Goal: Check status

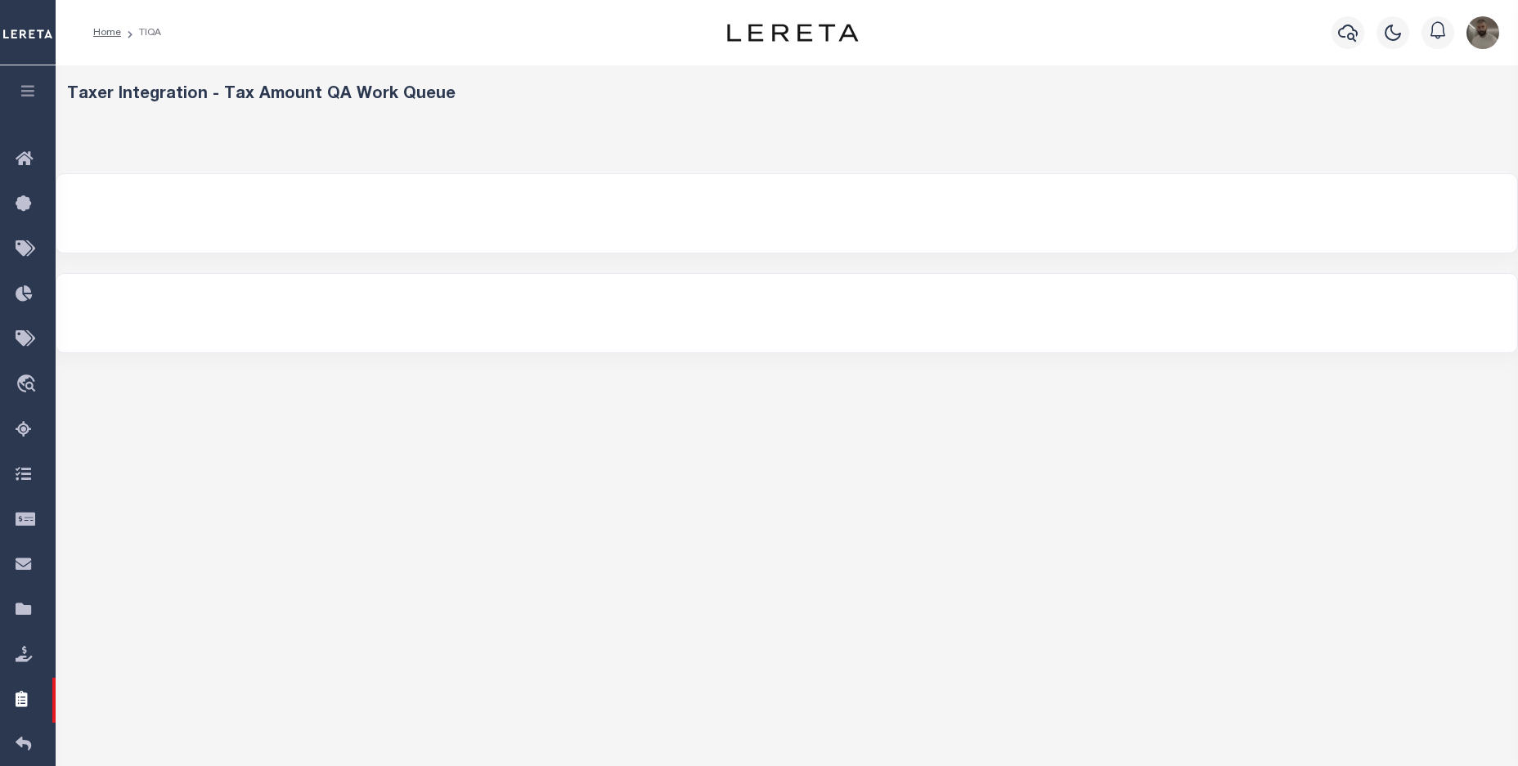
select select "200"
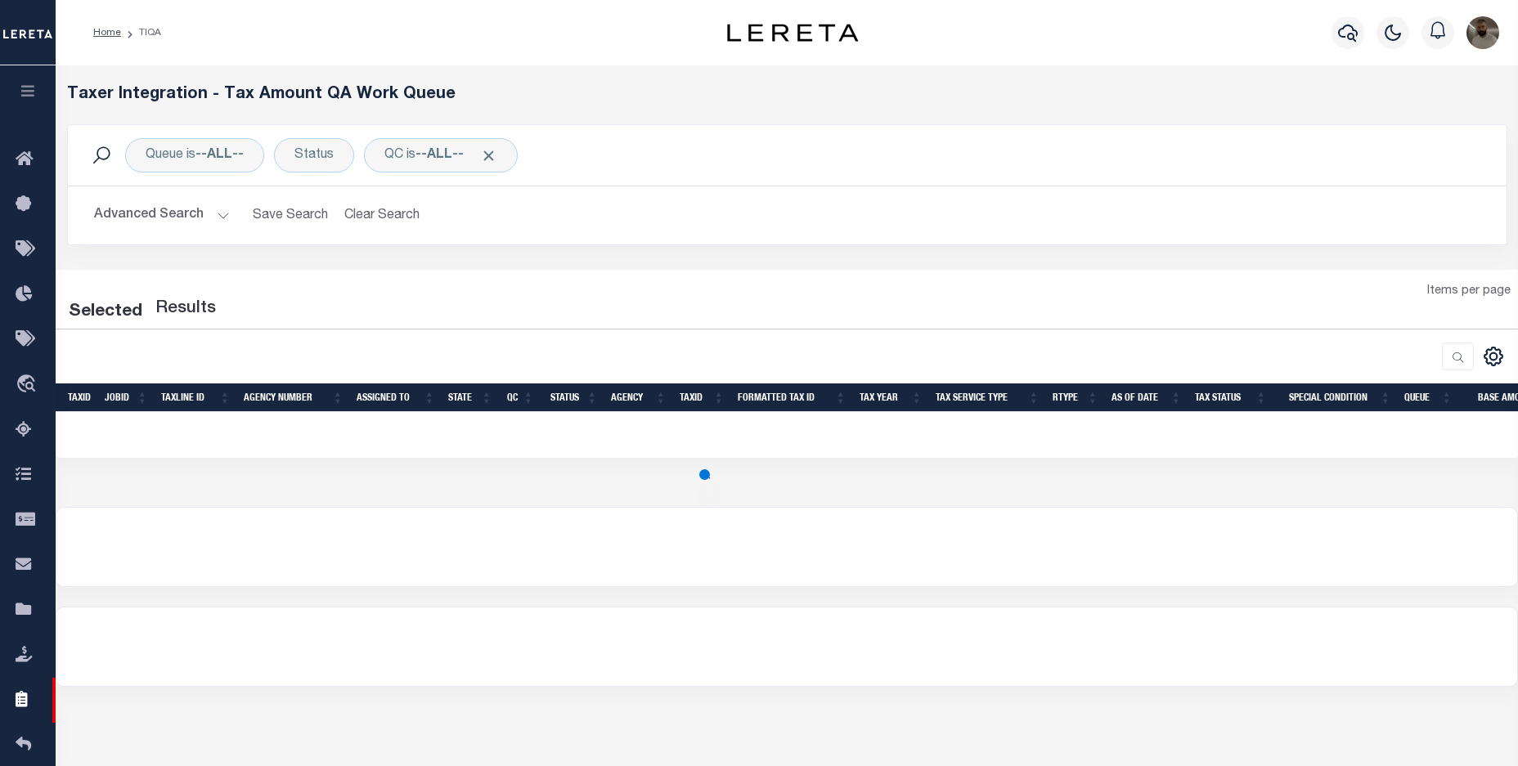
select select "200"
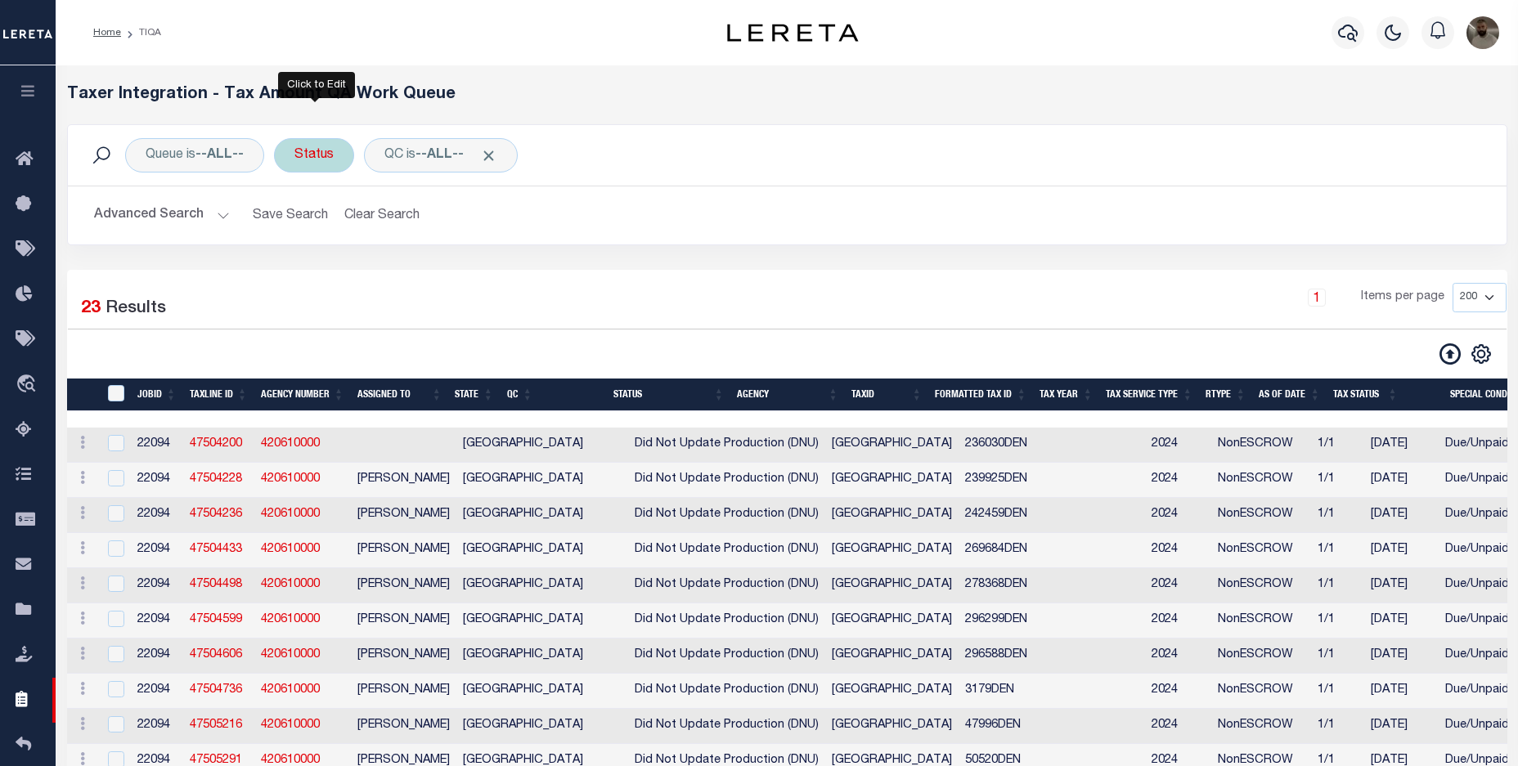
click at [304, 160] on div "Status" at bounding box center [314, 155] width 80 height 34
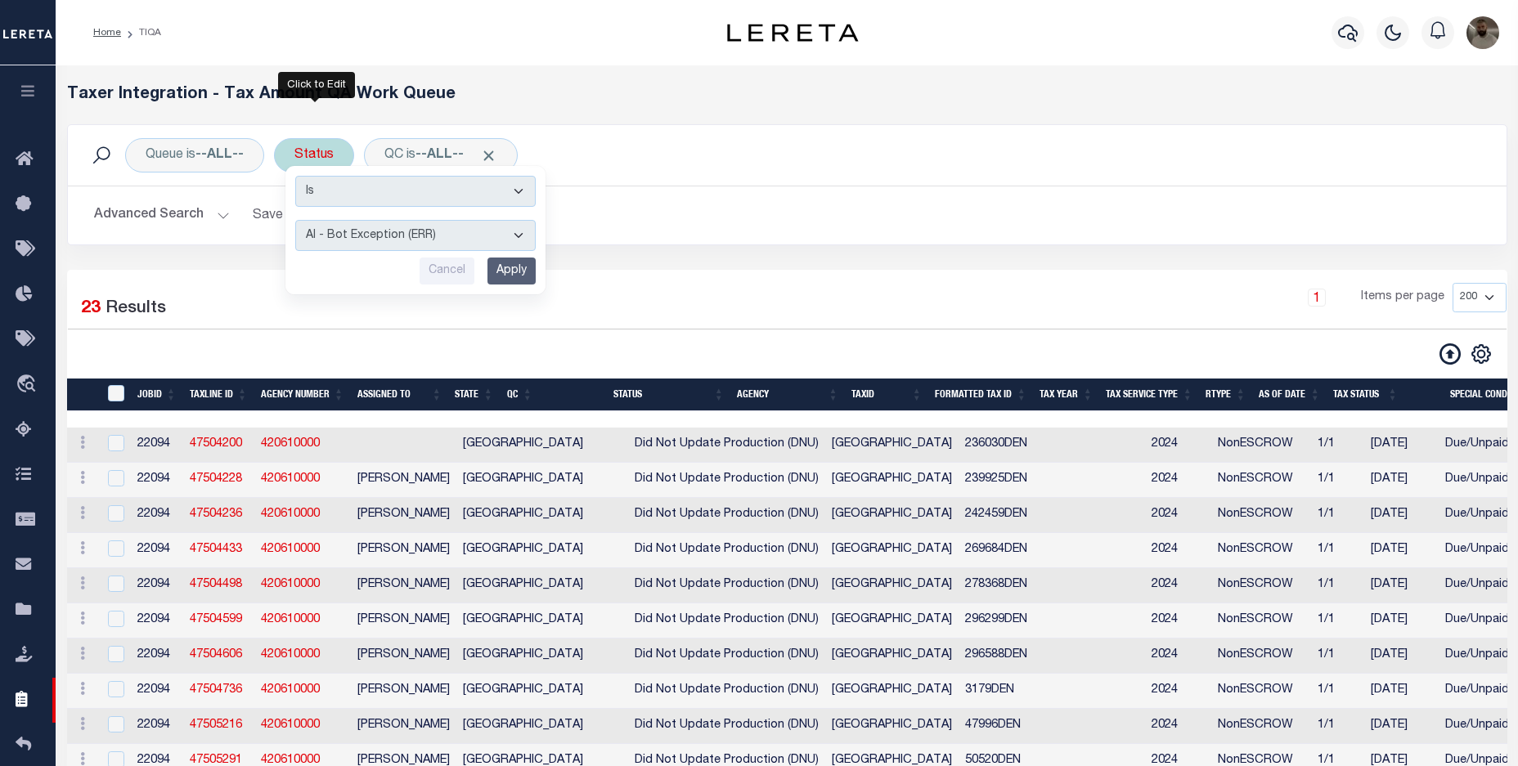
click at [402, 235] on select "AI - Bot Exception (ERR) AI - Bot Running (PLA) AI - Failed QA (FQA) AI - Prep …" at bounding box center [415, 235] width 240 height 31
select select "PLA"
click at [298, 220] on select "AI - Bot Exception (ERR) AI - Bot Running (PLA) AI - Failed QA (FQA) AI - Prep …" at bounding box center [415, 235] width 240 height 31
click at [510, 271] on input "Apply" at bounding box center [511, 271] width 48 height 27
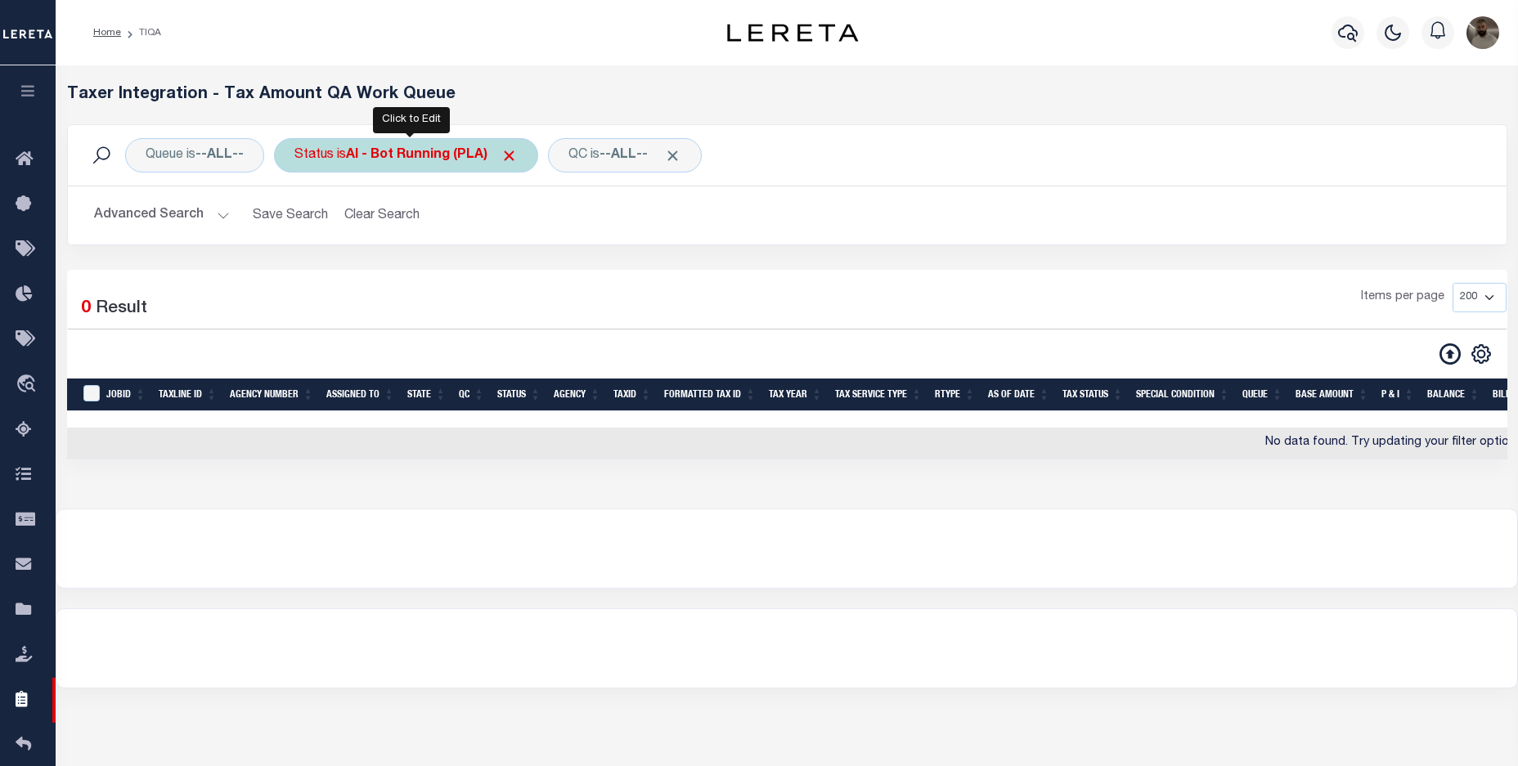
click at [404, 159] on b "AI - Bot Running (PLA)" at bounding box center [432, 155] width 172 height 13
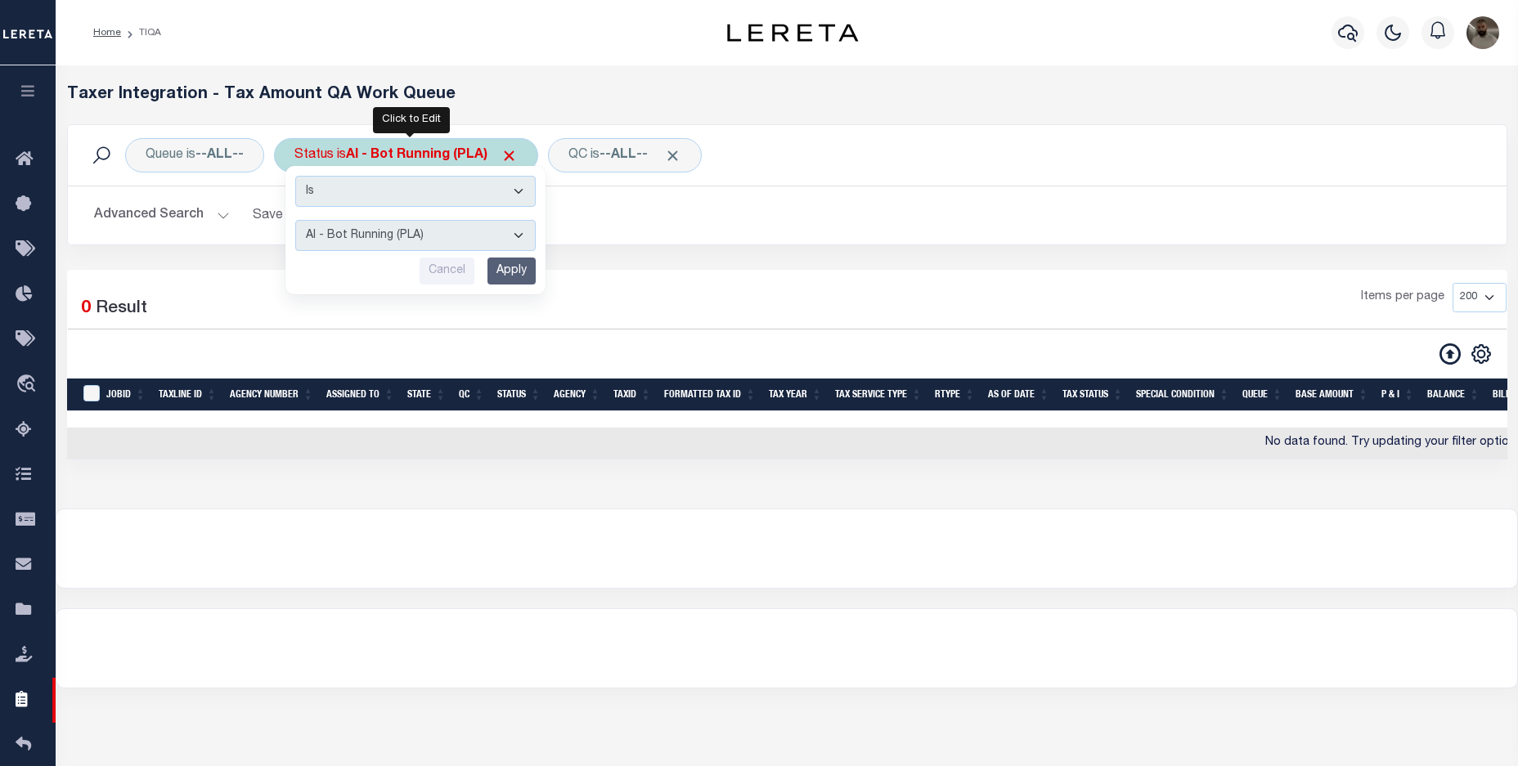
click at [411, 235] on select "AI - Bot Exception (ERR) AI - Bot Running (PLA) AI - Failed QA (FQA) AI - Prep …" at bounding box center [415, 235] width 240 height 31
select select "ERR"
click at [298, 220] on select "AI - Bot Exception (ERR) AI - Bot Running (PLA) AI - Failed QA (FQA) AI - Prep …" at bounding box center [415, 235] width 240 height 31
click at [508, 268] on input "Apply" at bounding box center [511, 271] width 48 height 27
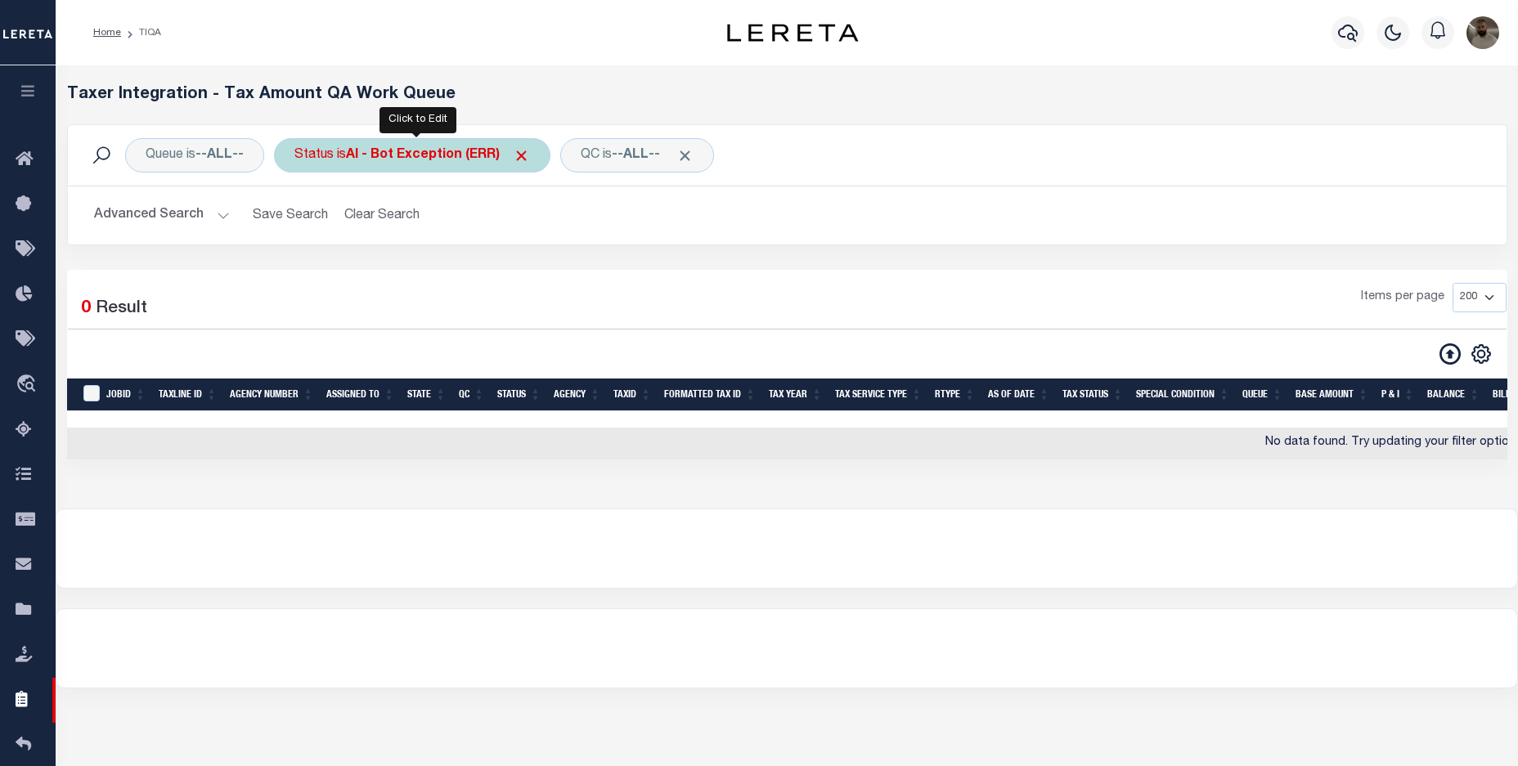
click at [365, 168] on div "Status is AI - Bot Exception (ERR)" at bounding box center [412, 155] width 276 height 34
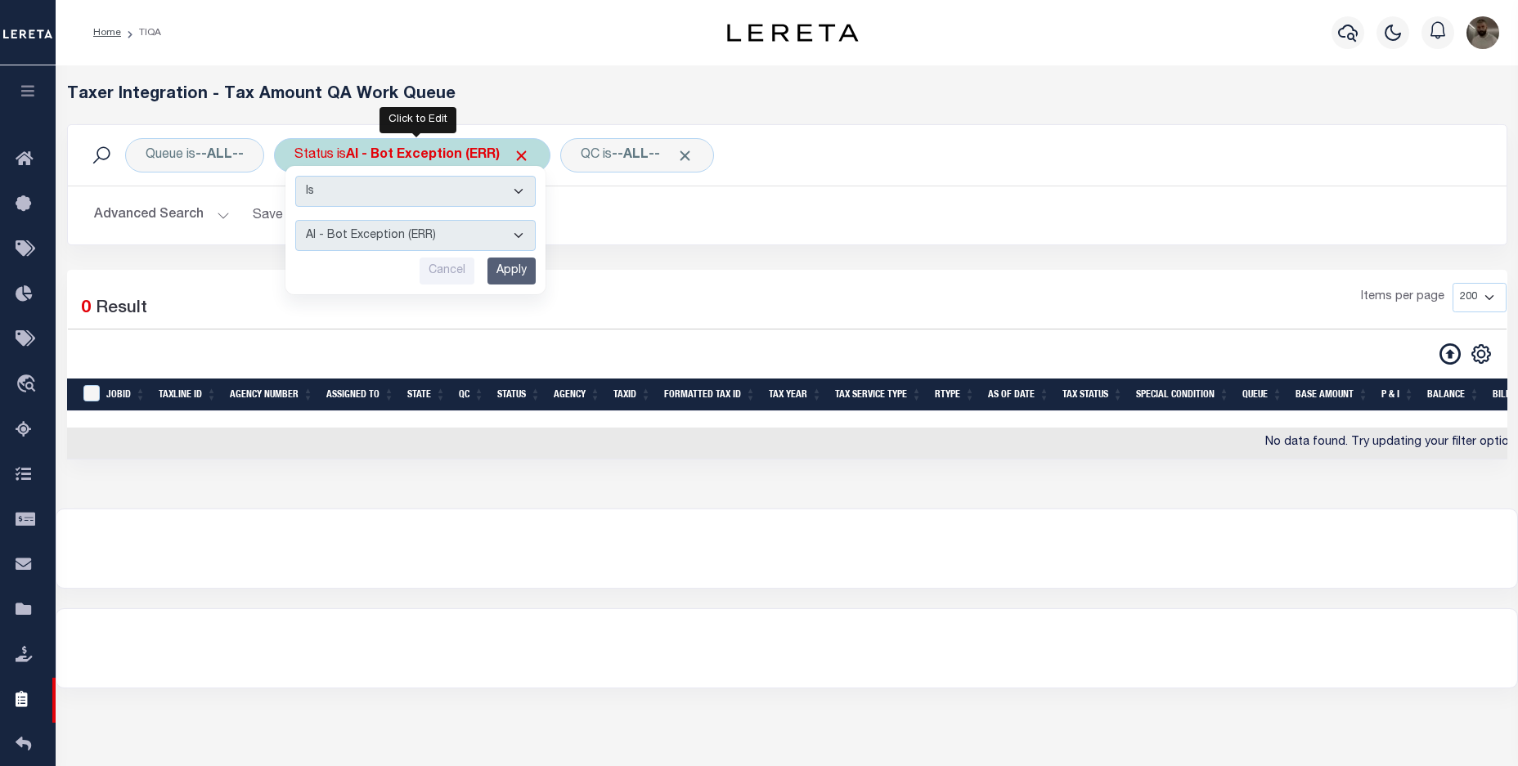
click at [390, 236] on select "AI - Bot Exception (ERR) AI - Bot Running (PLA) AI - Failed QA (FQA) AI - Prep …" at bounding box center [415, 235] width 240 height 31
select select "MZT"
click at [298, 220] on select "AI - Bot Exception (ERR) AI - Bot Running (PLA) AI - Failed QA (FQA) AI - Prep …" at bounding box center [415, 235] width 240 height 31
click at [505, 270] on input "Apply" at bounding box center [511, 271] width 48 height 27
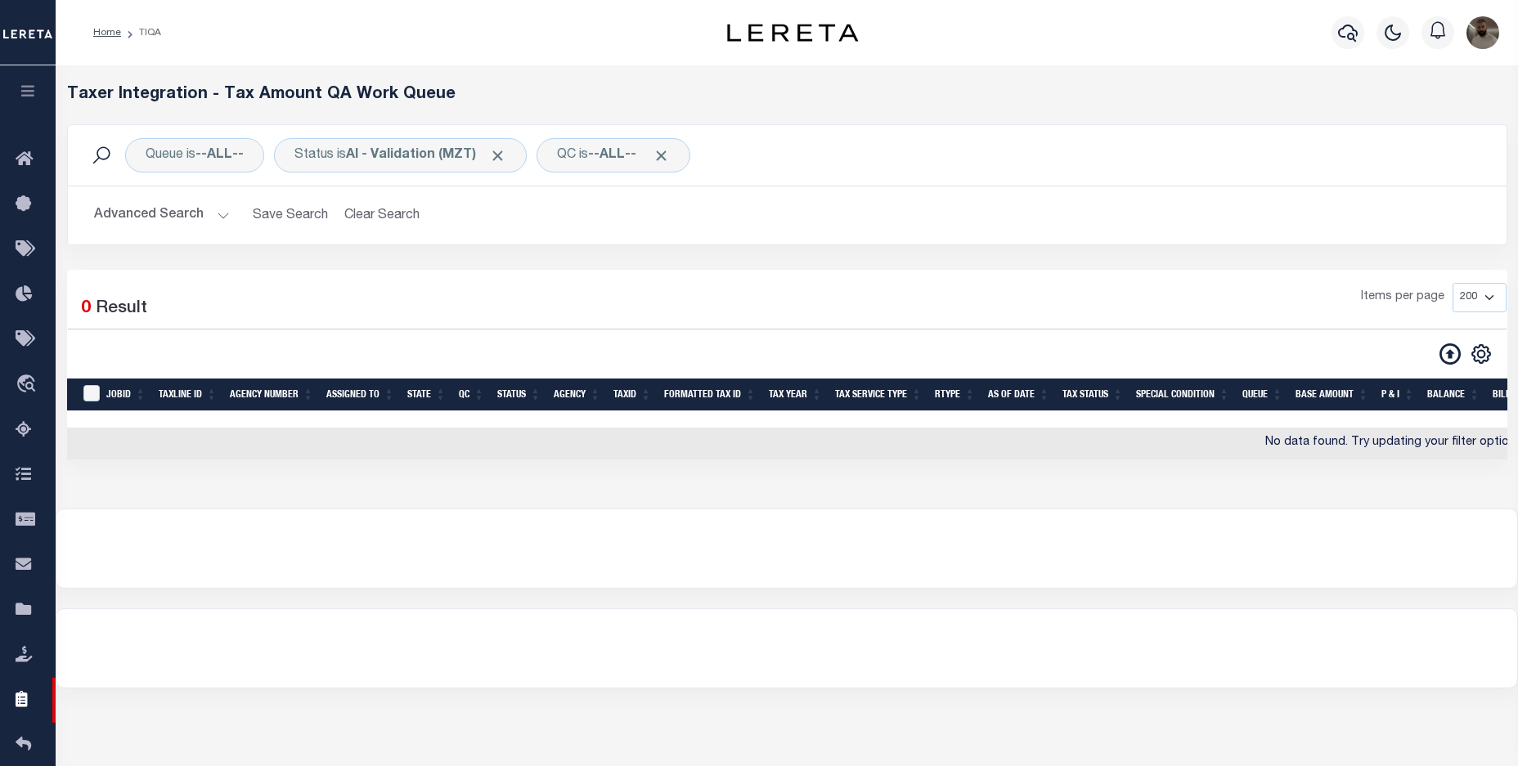
click at [186, 213] on button "Advanced Search" at bounding box center [162, 216] width 136 height 32
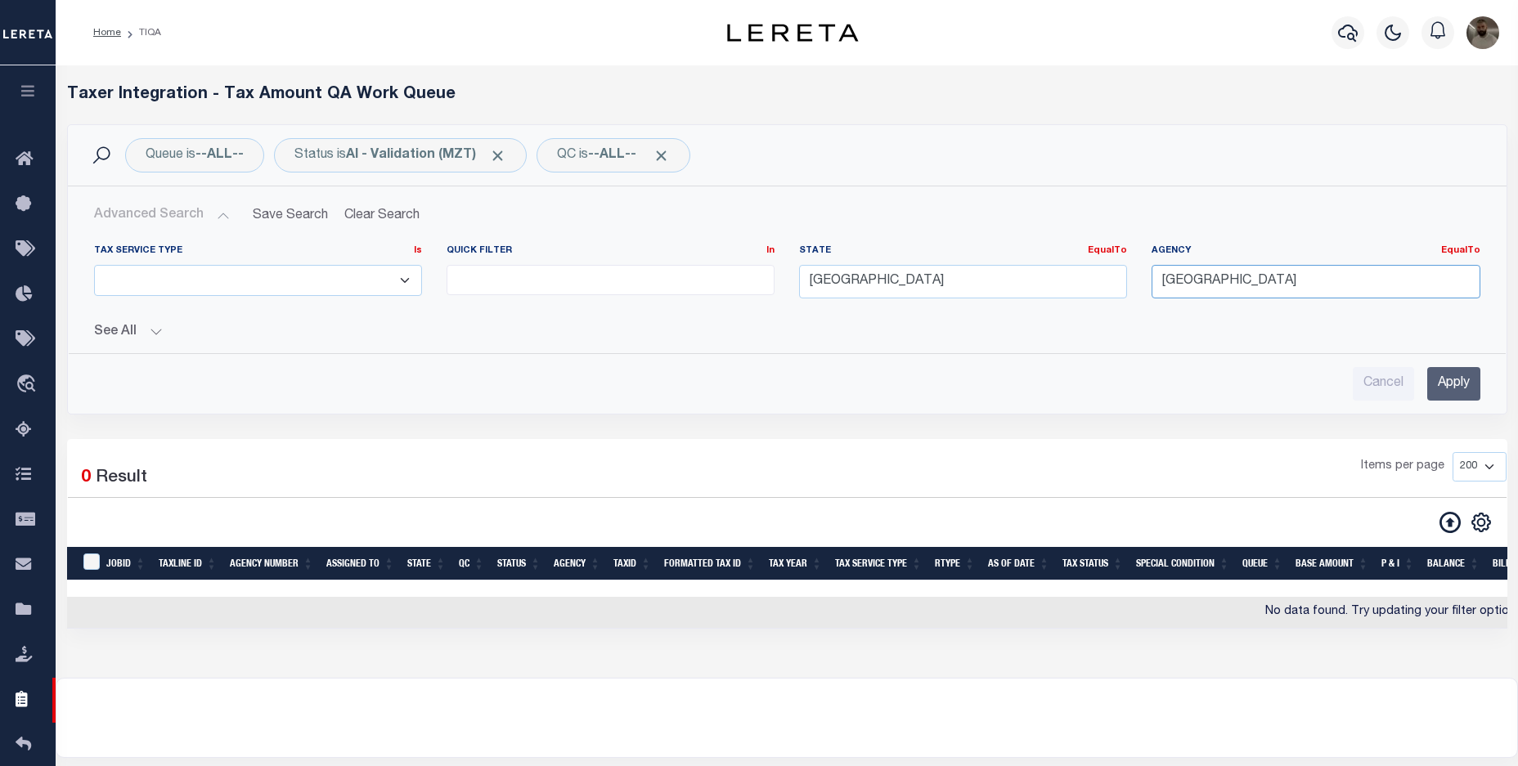
click at [1250, 269] on input "[GEOGRAPHIC_DATA]" at bounding box center [1315, 282] width 328 height 34
drag, startPoint x: 1313, startPoint y: 281, endPoint x: 1073, endPoint y: 275, distance: 239.7
click at [1073, 275] on div "Tax Service Type Is Is Contains ESCROW NonESCROW Quick Filter In In View Only L…" at bounding box center [787, 278] width 1411 height 67
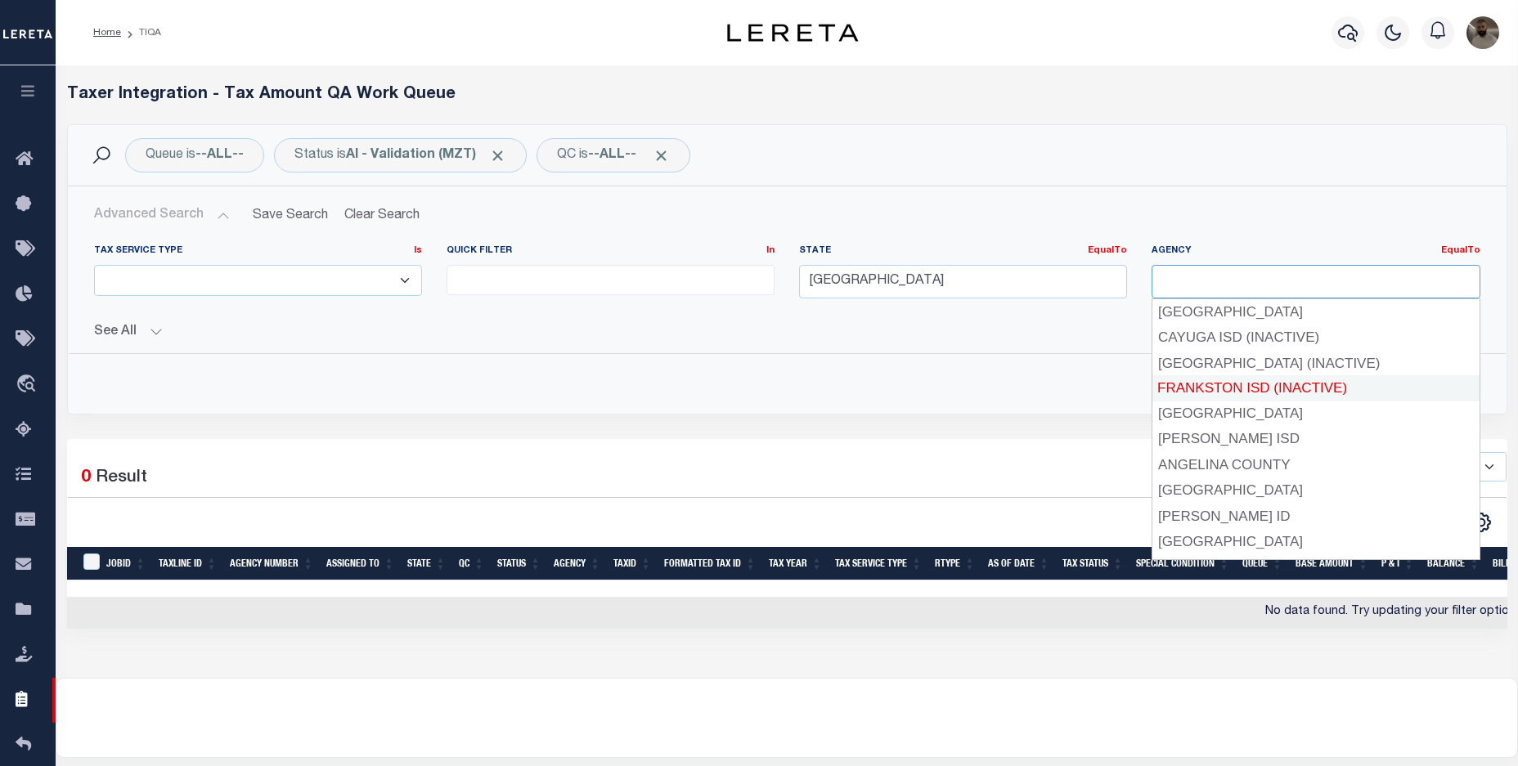
click at [1452, 387] on div "FRANKSTON ISD (INACTIVE)" at bounding box center [1315, 388] width 328 height 26
type input "FRANKSTON ISD (INACTIVE)"
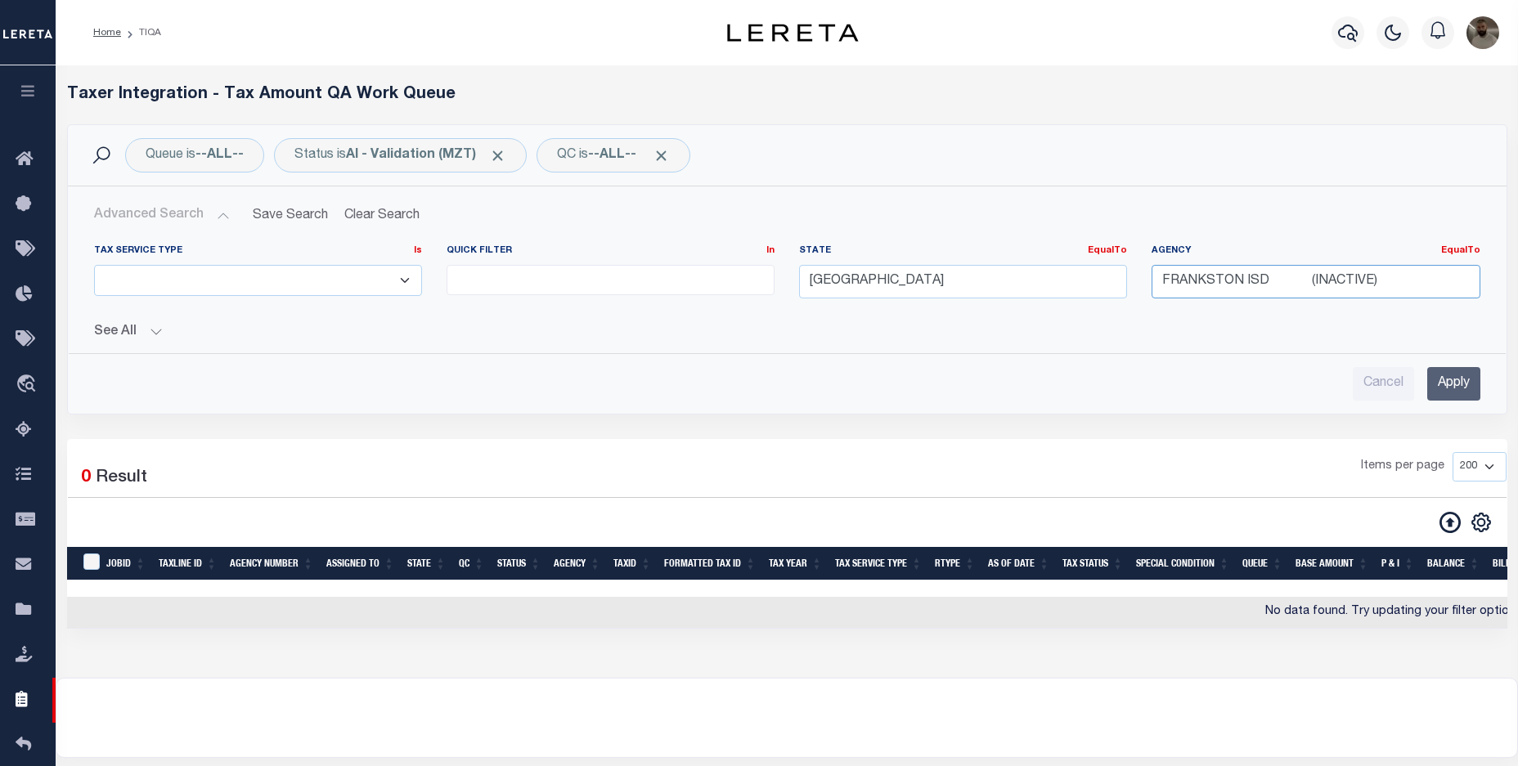
click at [1400, 283] on input "FRANKSTON ISD (INACTIVE)" at bounding box center [1315, 282] width 328 height 34
drag, startPoint x: 1412, startPoint y: 279, endPoint x: 1123, endPoint y: 265, distance: 289.0
click at [1125, 265] on div "Tax Service Type Is Is Contains ESCROW NonESCROW Quick Filter In In View Only L…" at bounding box center [787, 278] width 1411 height 67
click at [1050, 385] on div "Cancel Apply" at bounding box center [787, 384] width 1386 height 34
click at [1465, 384] on input "Apply" at bounding box center [1453, 384] width 53 height 34
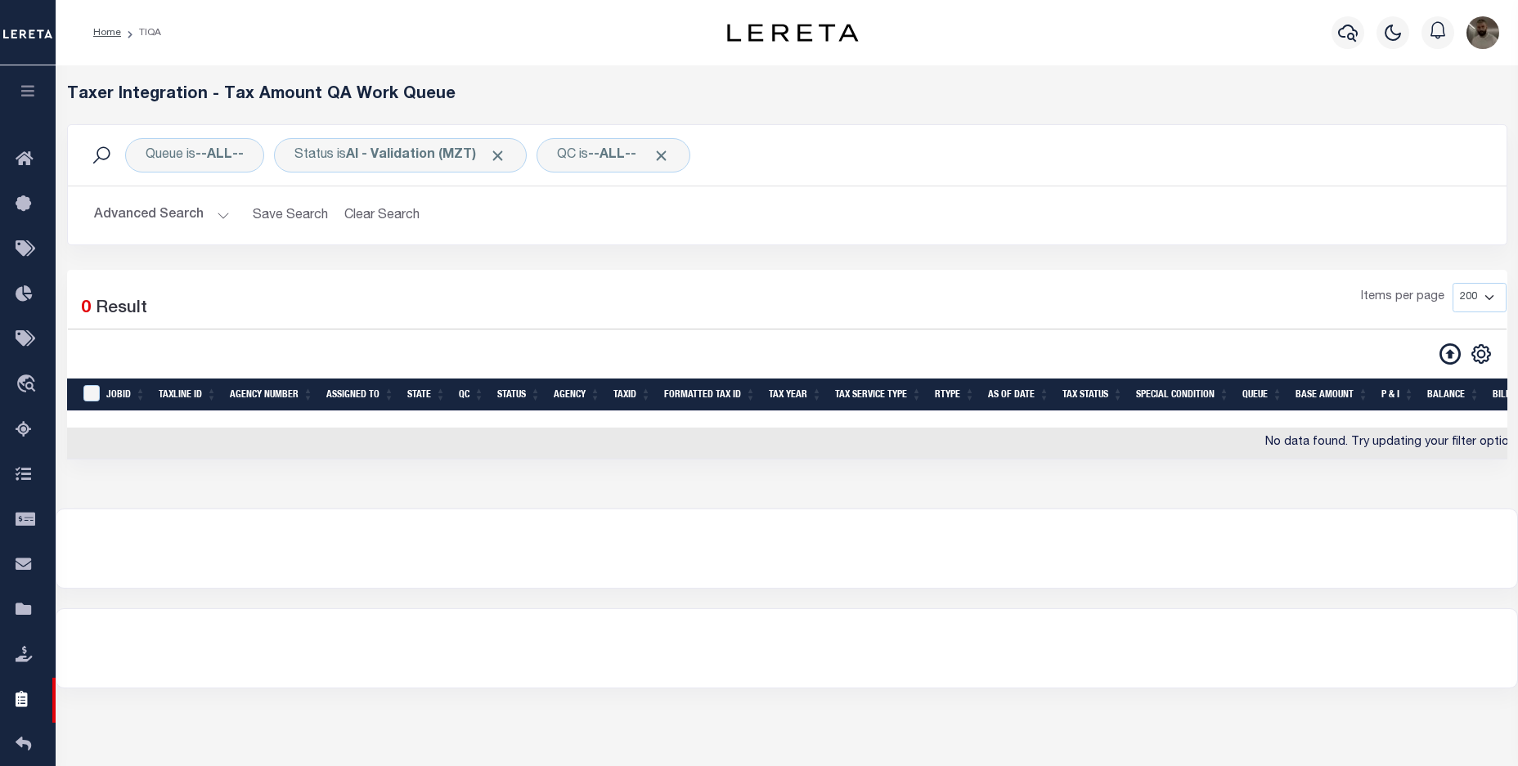
click at [191, 218] on button "Advanced Search" at bounding box center [162, 216] width 136 height 32
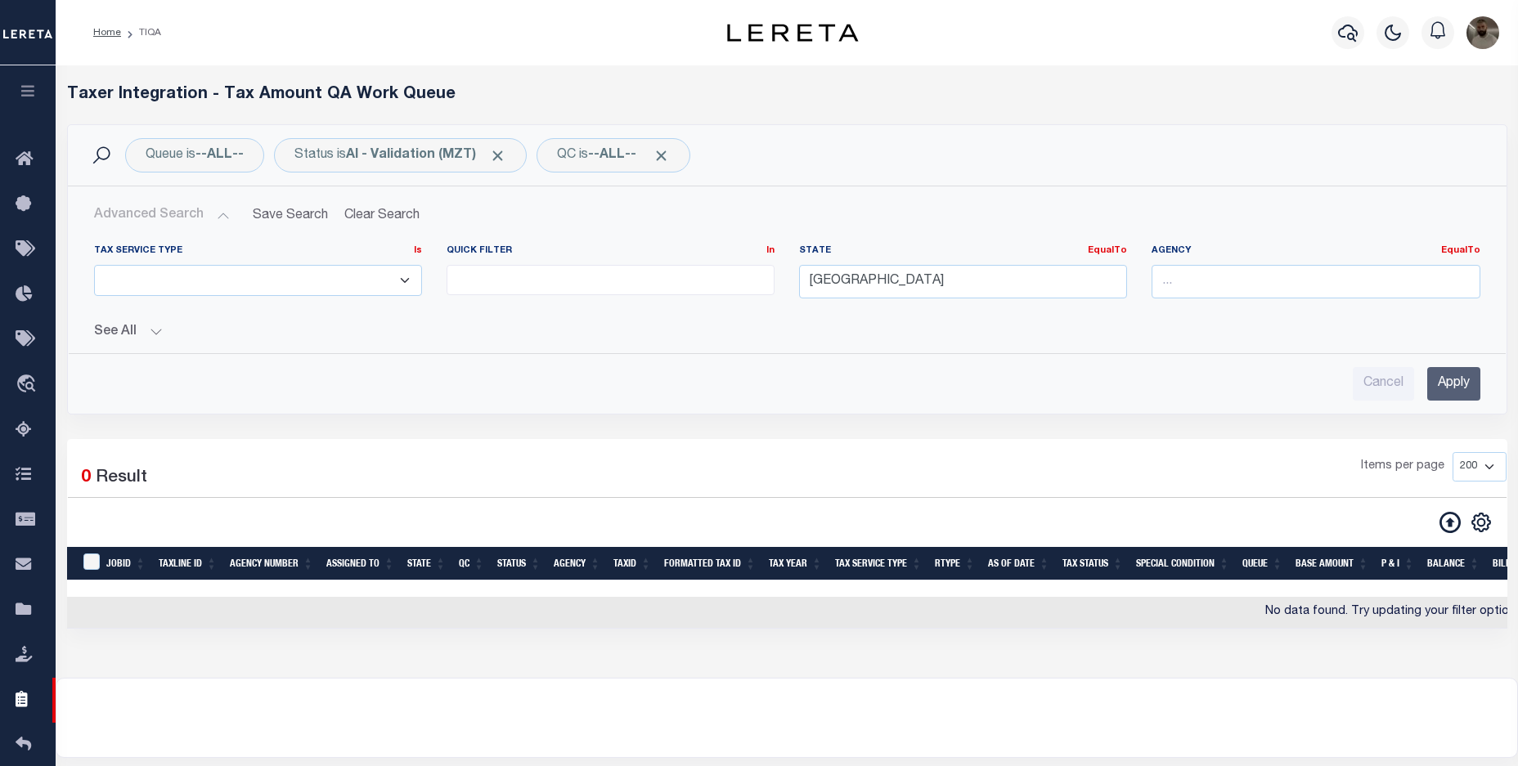
click at [141, 331] on button "See All" at bounding box center [787, 333] width 1386 height 16
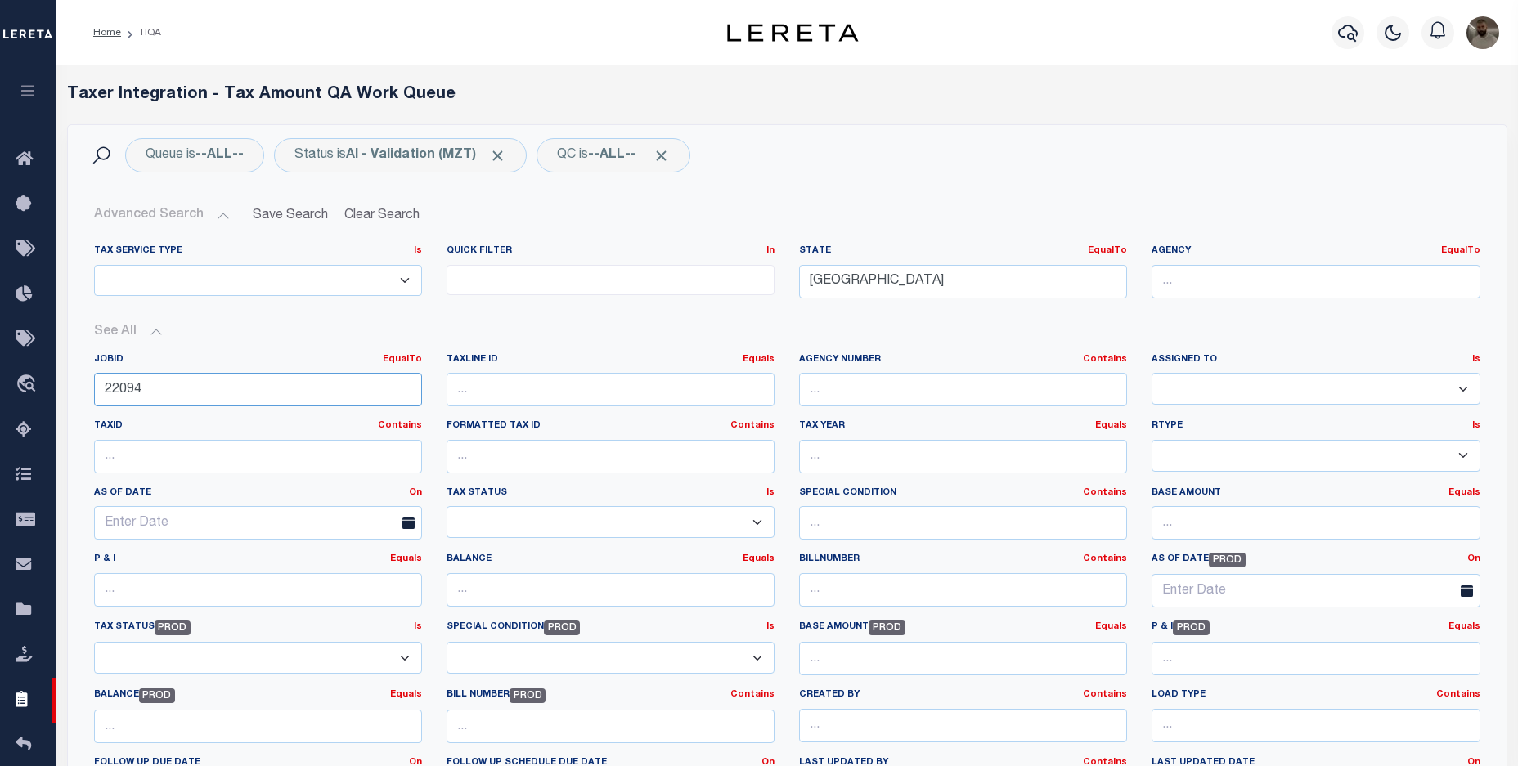
click at [158, 393] on input "22094" at bounding box center [258, 390] width 328 height 34
drag, startPoint x: 182, startPoint y: 393, endPoint x: 53, endPoint y: 388, distance: 128.5
click at [53, 388] on div "Home TIQA Profile" at bounding box center [759, 687] width 1518 height 1374
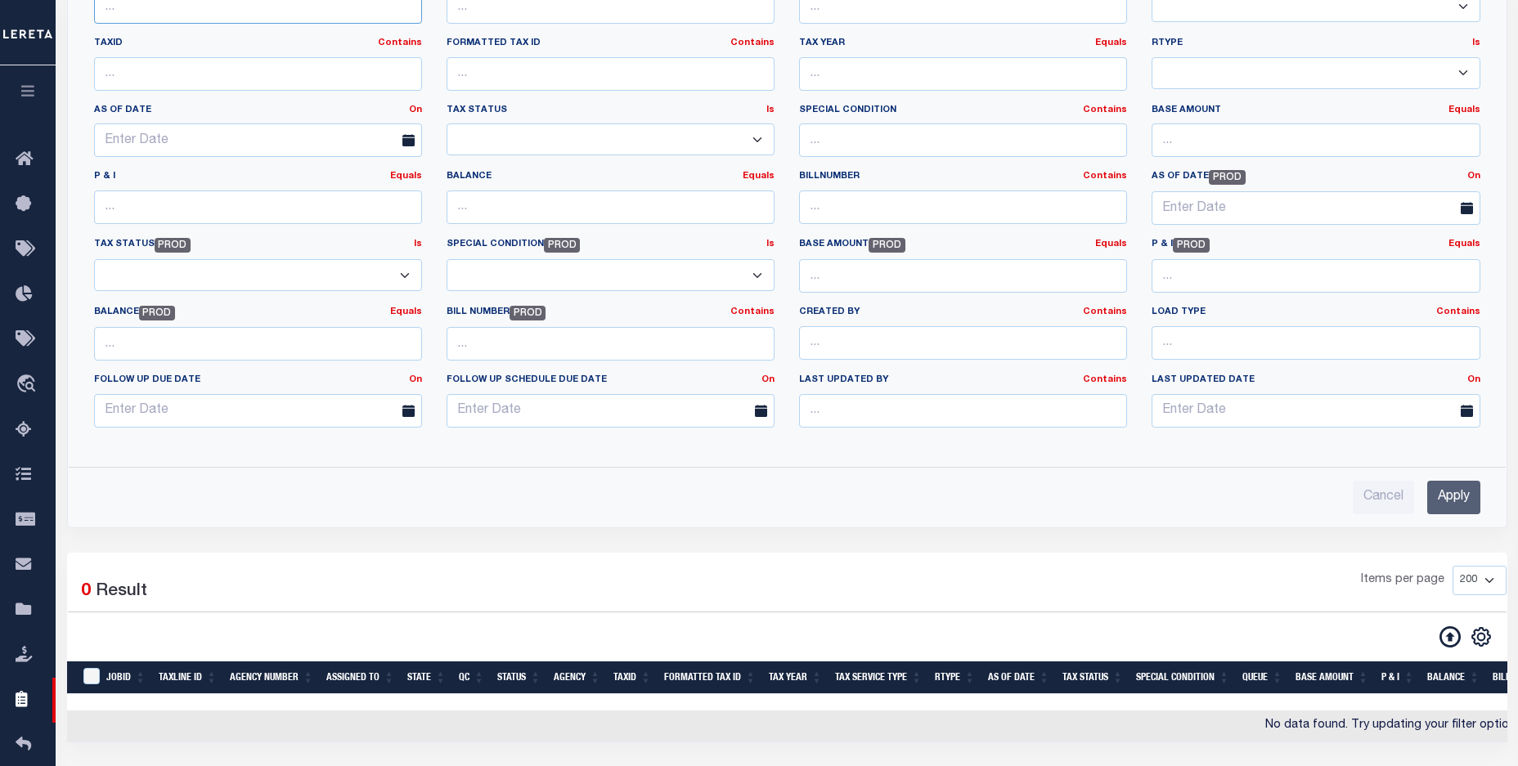
scroll to position [383, 0]
click at [1449, 502] on input "Apply" at bounding box center [1453, 498] width 53 height 34
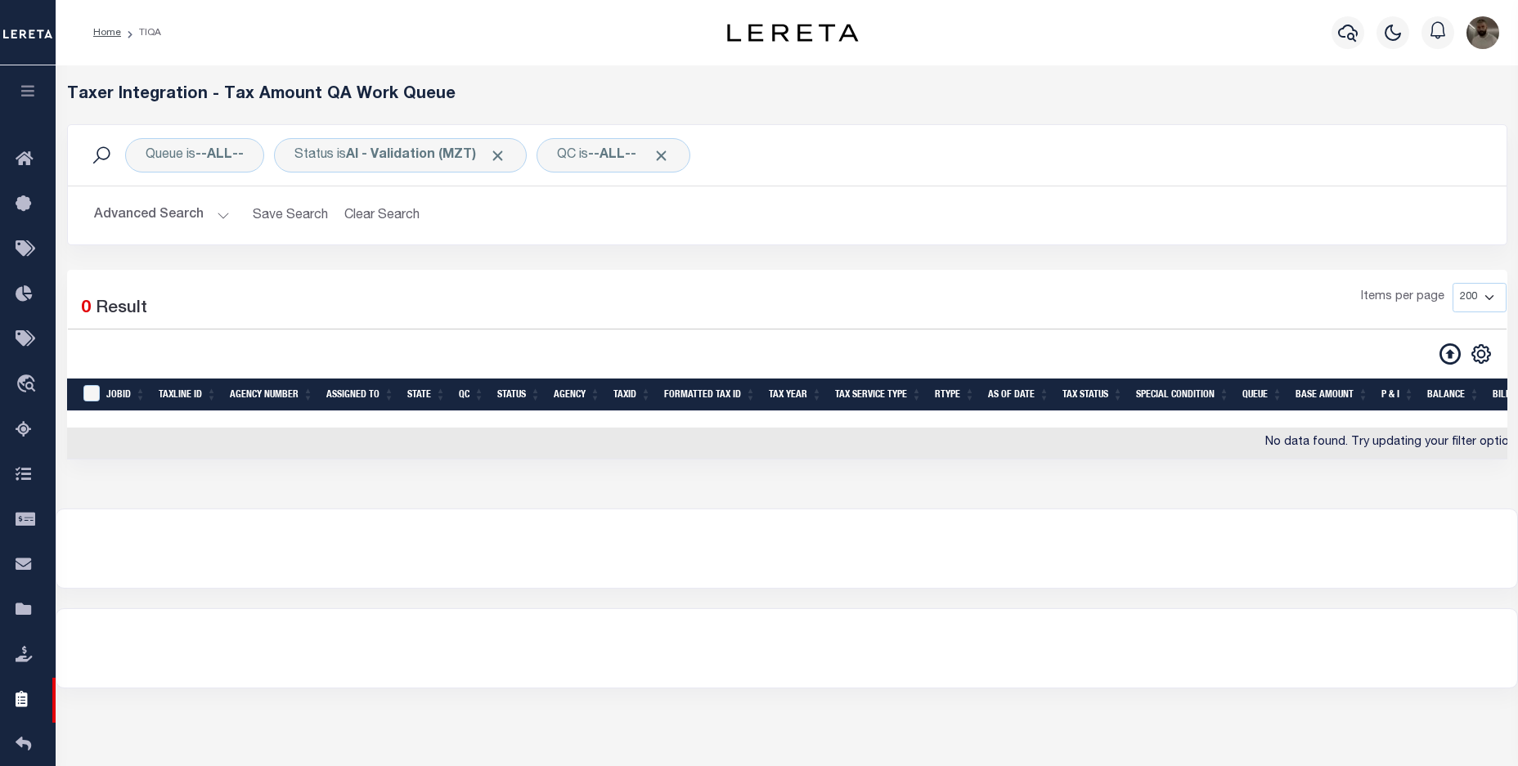
scroll to position [0, 0]
click at [193, 159] on div "Queue is --ALL--" at bounding box center [194, 155] width 139 height 34
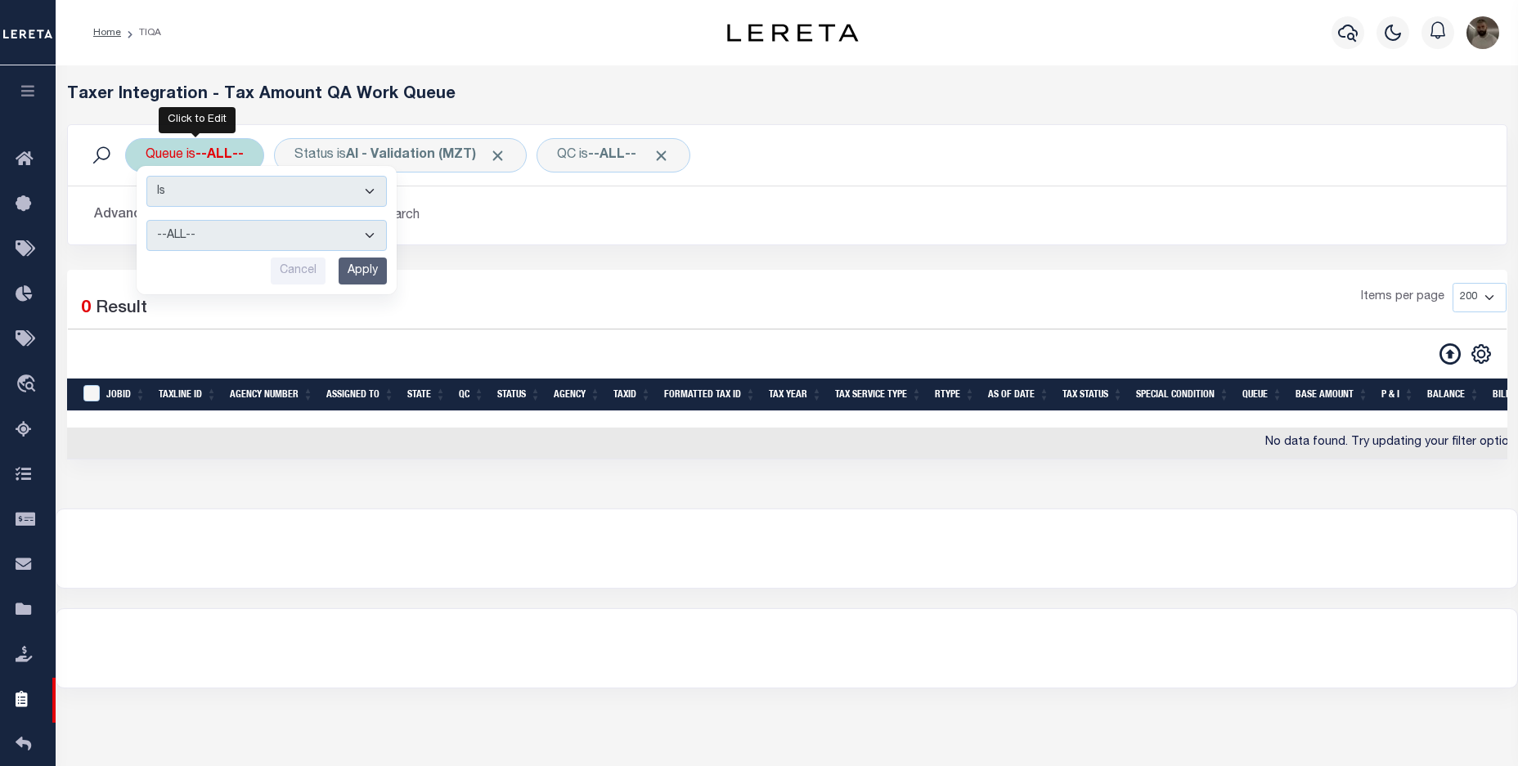
click at [224, 242] on select "--ALL-- Delinquent Escrow" at bounding box center [266, 235] width 240 height 31
select select "DEL"
click at [146, 220] on select "--ALL-- Delinquent Escrow" at bounding box center [266, 235] width 240 height 31
click at [366, 277] on input "Apply" at bounding box center [363, 271] width 48 height 27
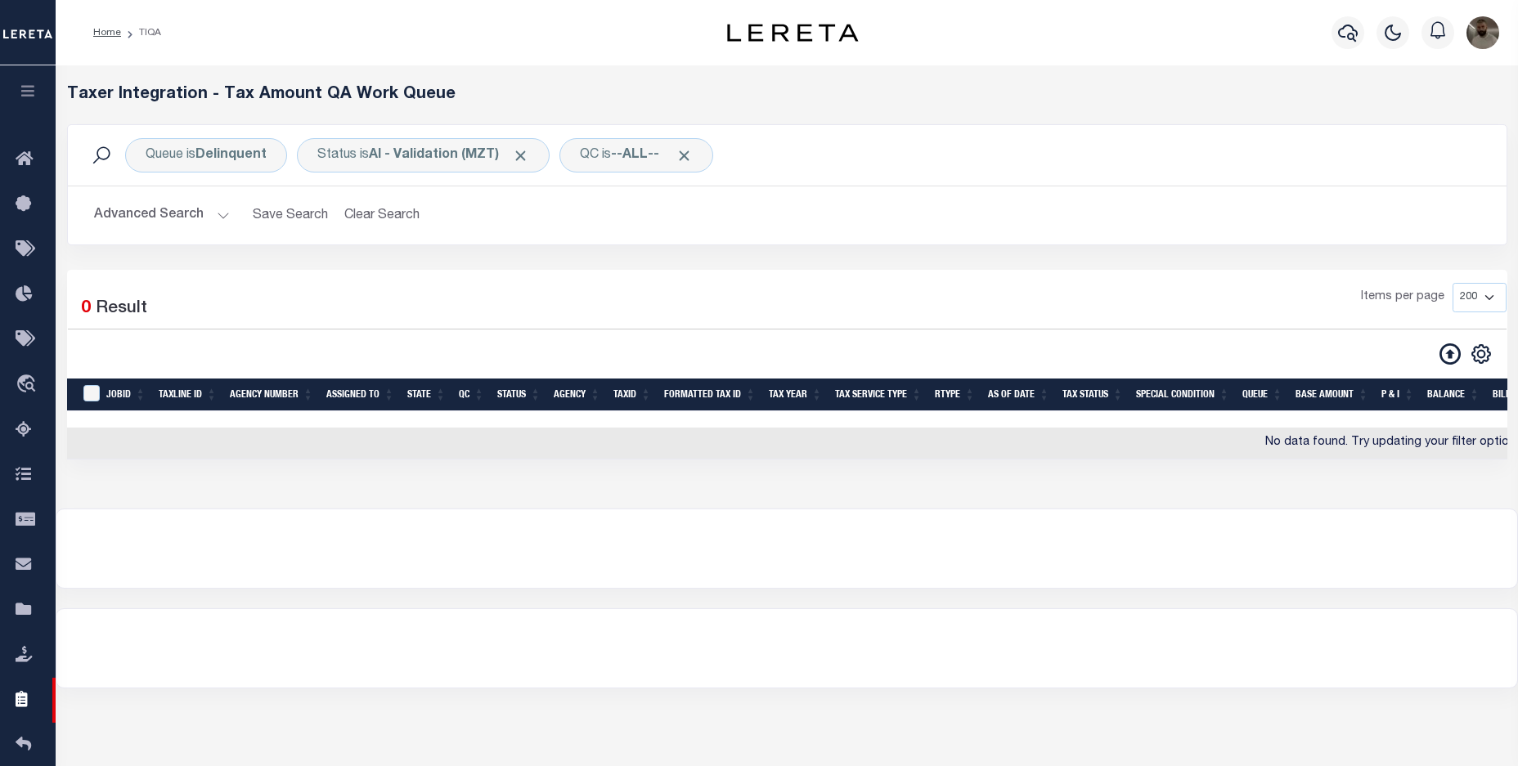
click at [162, 210] on button "Advanced Search" at bounding box center [162, 216] width 136 height 32
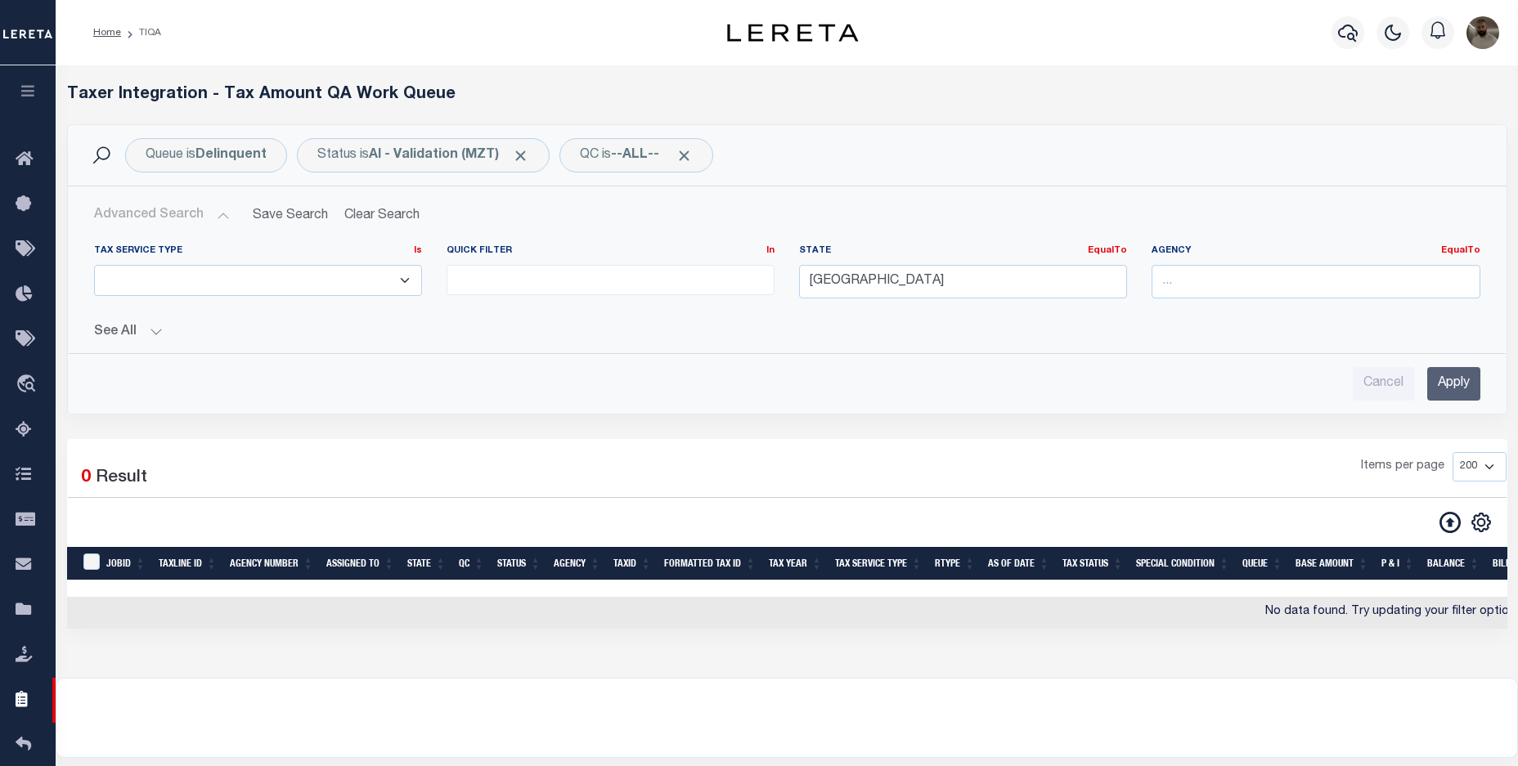
click at [130, 328] on button "See All" at bounding box center [787, 333] width 1386 height 16
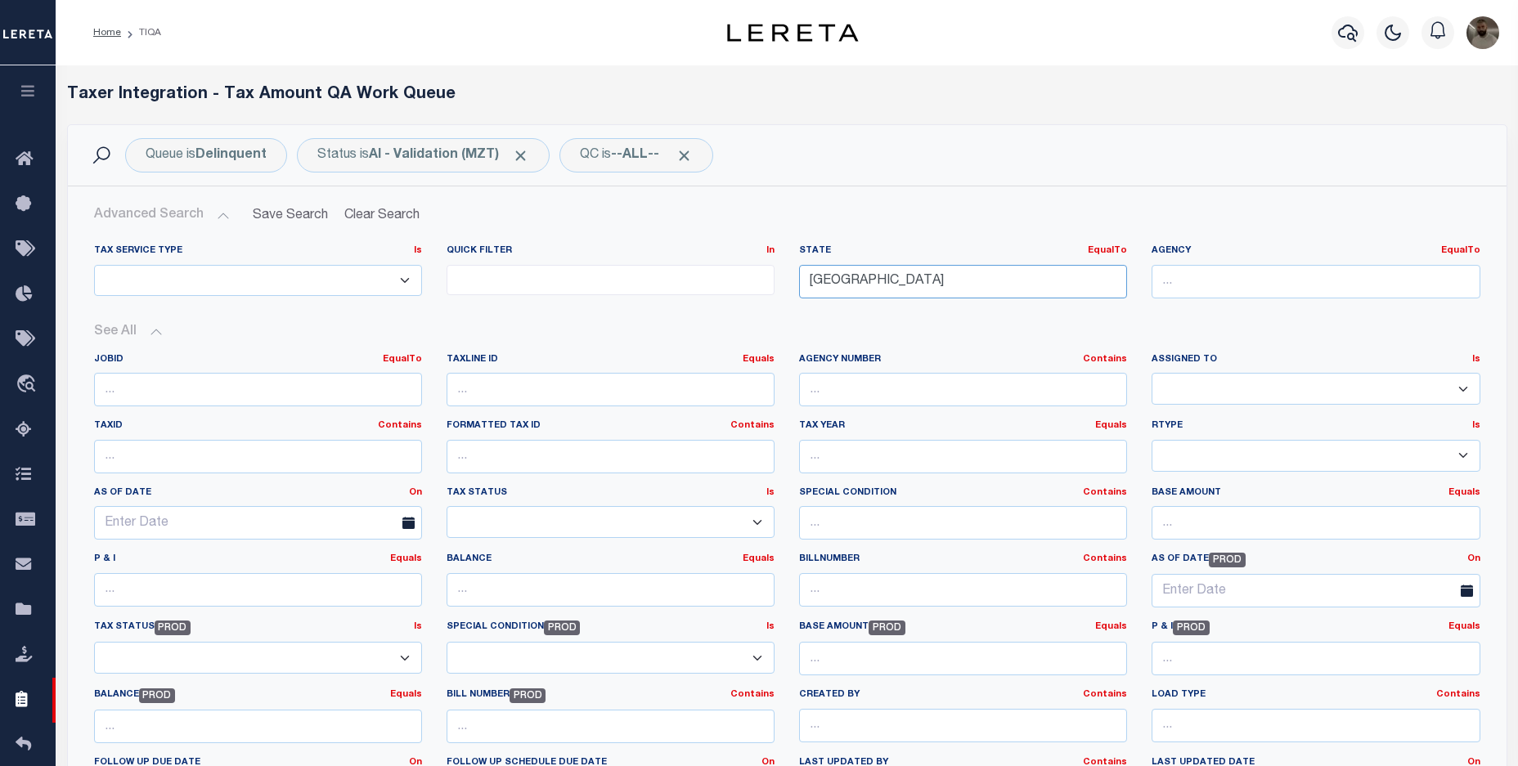
click at [846, 285] on input "[GEOGRAPHIC_DATA]" at bounding box center [963, 282] width 328 height 34
drag, startPoint x: 860, startPoint y: 286, endPoint x: 781, endPoint y: 272, distance: 80.7
click at [781, 272] on div "Tax Service Type Is Is Contains ESCROW NonESCROW Quick Filter In In View Only L…" at bounding box center [787, 278] width 1411 height 67
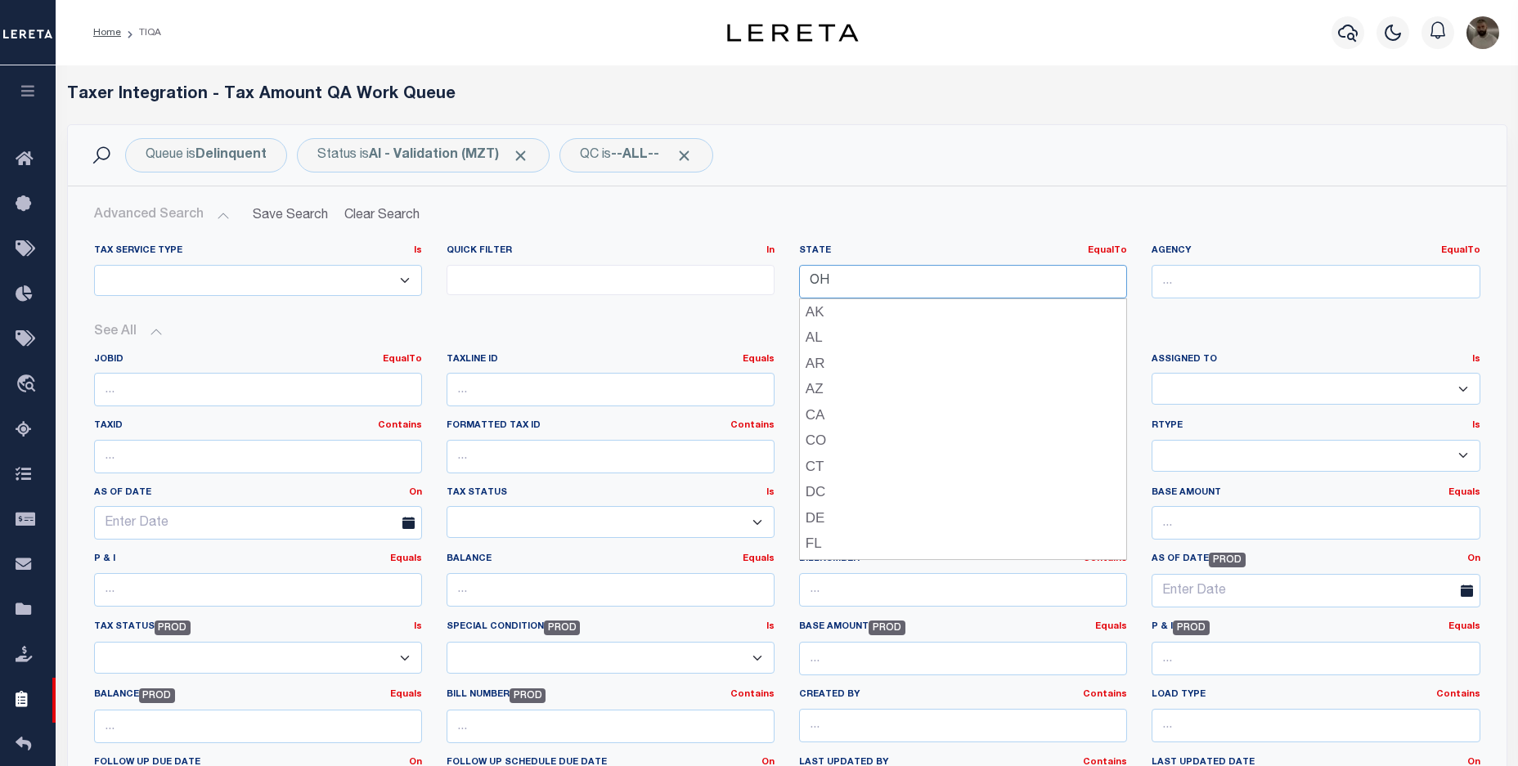
type input "OH"
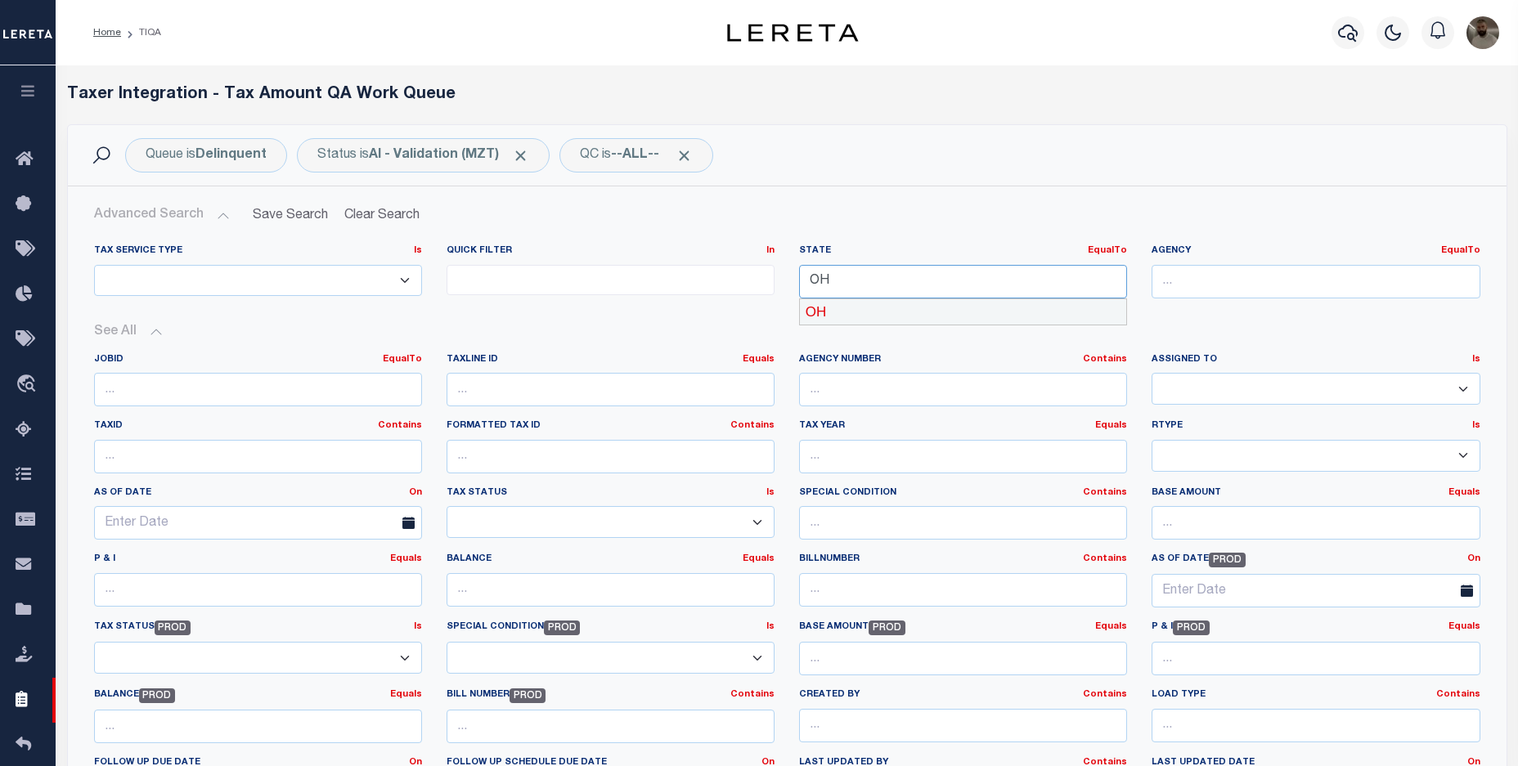
click at [872, 313] on div "OH" at bounding box center [963, 312] width 326 height 26
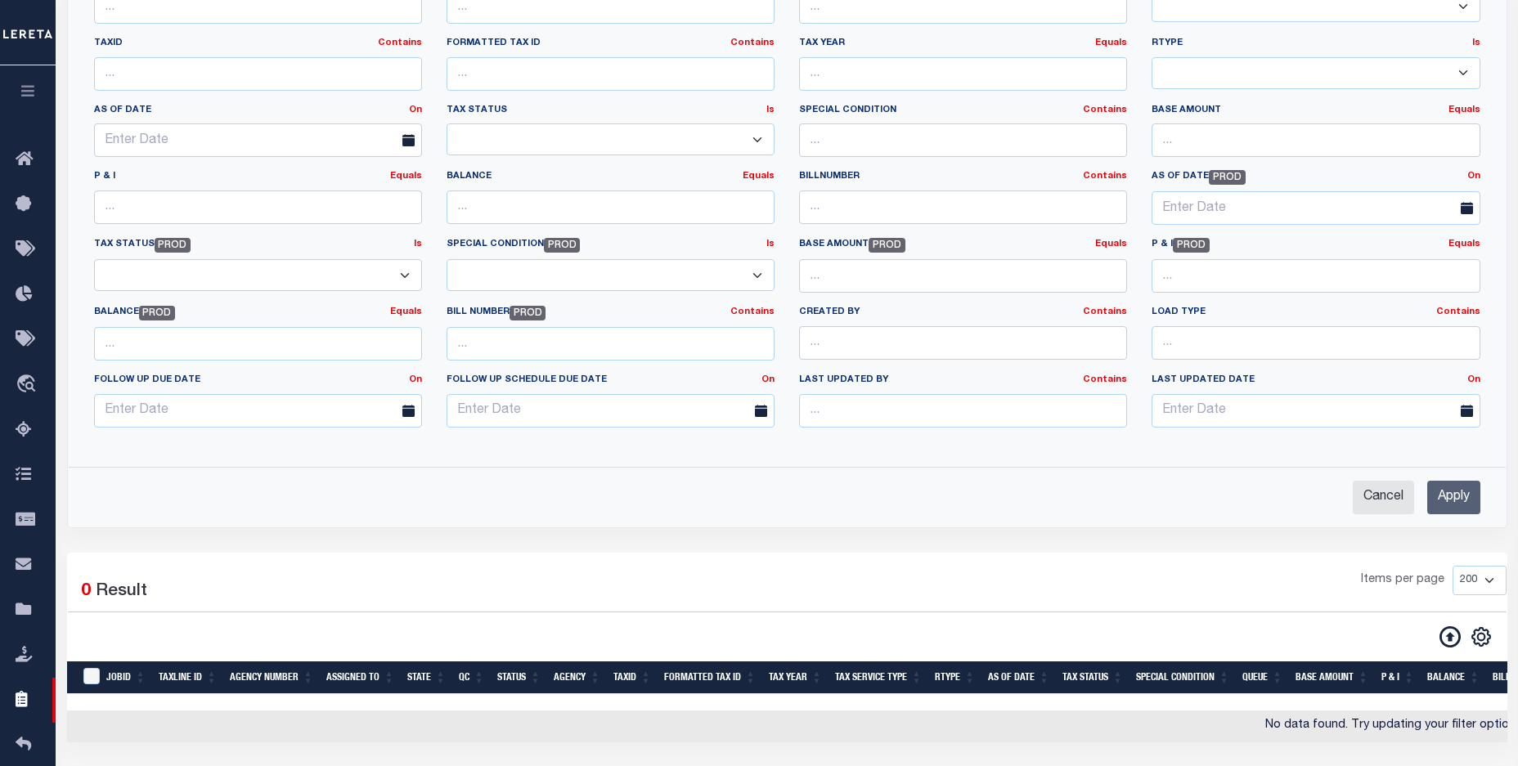
scroll to position [383, 0]
click at [1457, 496] on input "Apply" at bounding box center [1453, 498] width 53 height 34
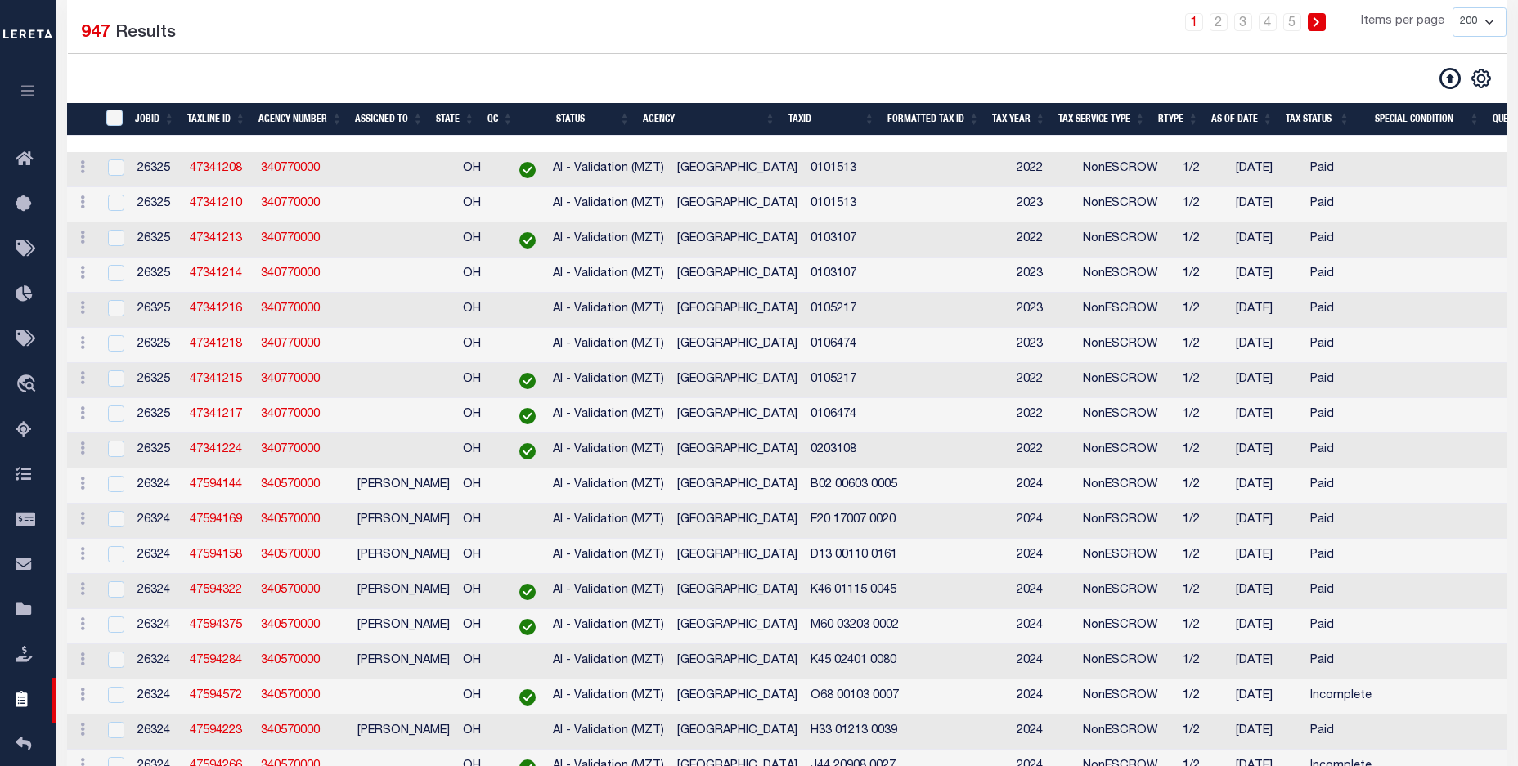
scroll to position [287, 0]
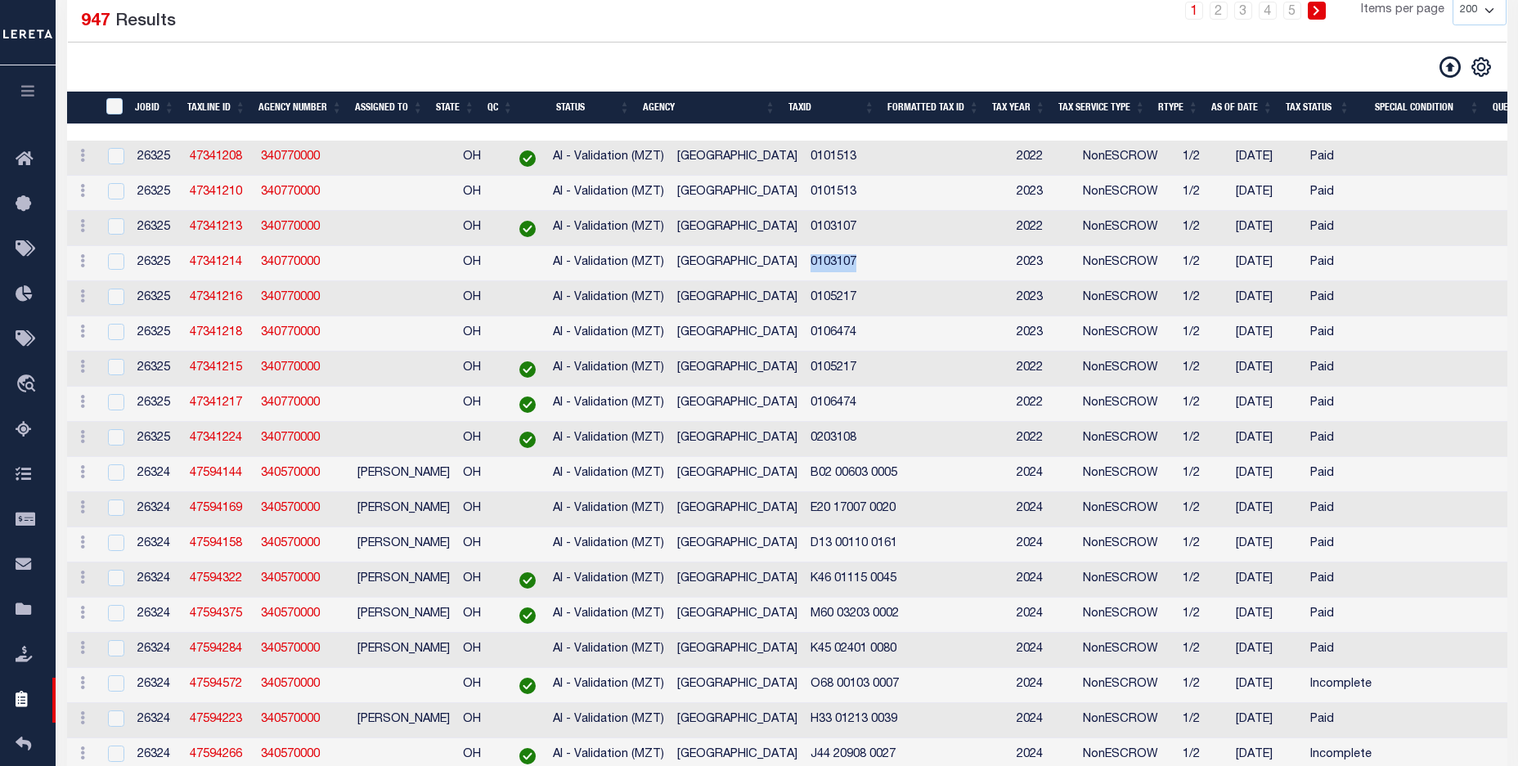
drag, startPoint x: 798, startPoint y: 264, endPoint x: 849, endPoint y: 269, distance: 50.9
click at [849, 269] on td "0103107" at bounding box center [854, 263] width 101 height 35
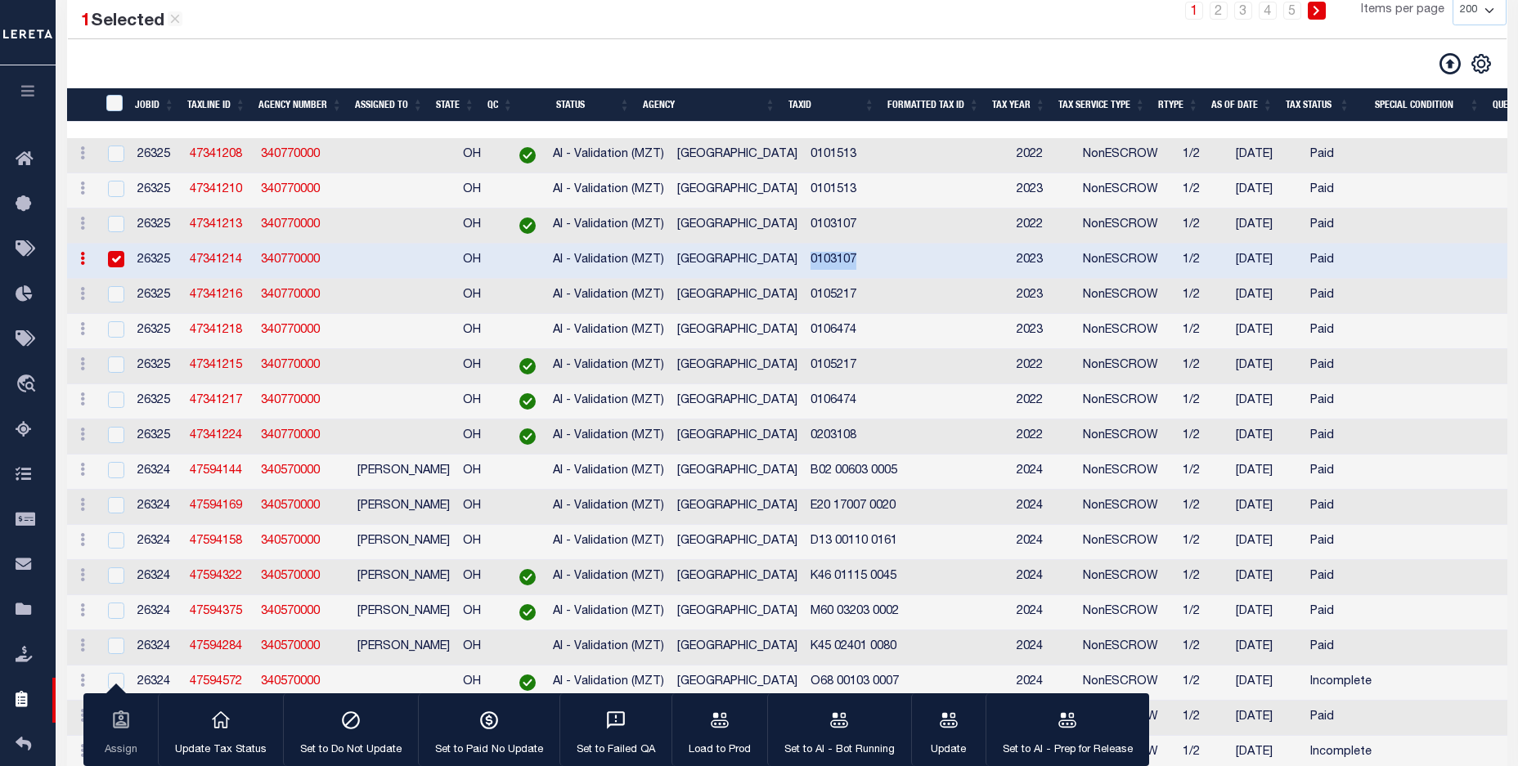
click at [816, 264] on td "0103107" at bounding box center [854, 261] width 101 height 35
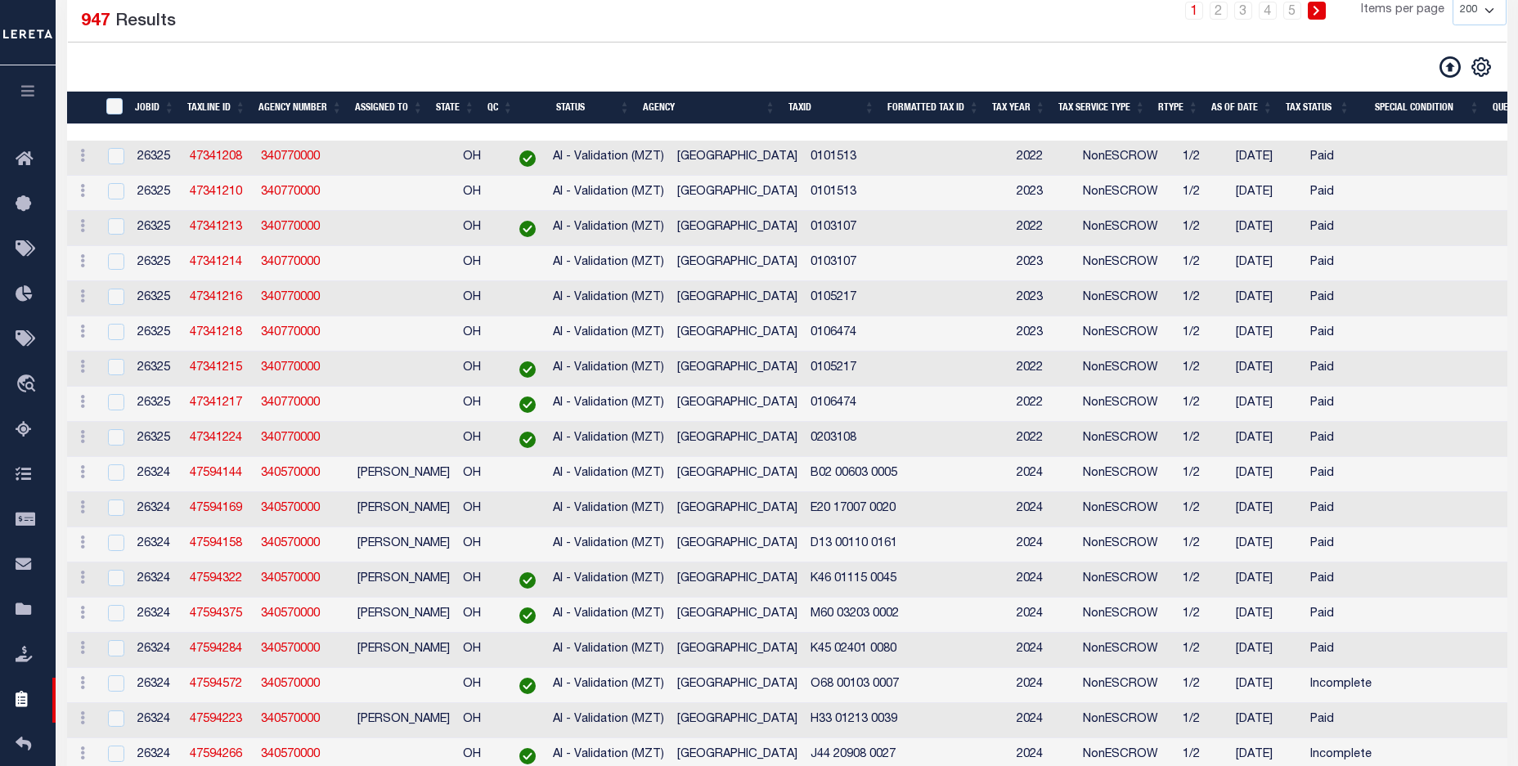
click at [1319, 265] on td "Paid" at bounding box center [1342, 263] width 77 height 35
checkbox input "true"
